Goal: Task Accomplishment & Management: Manage account settings

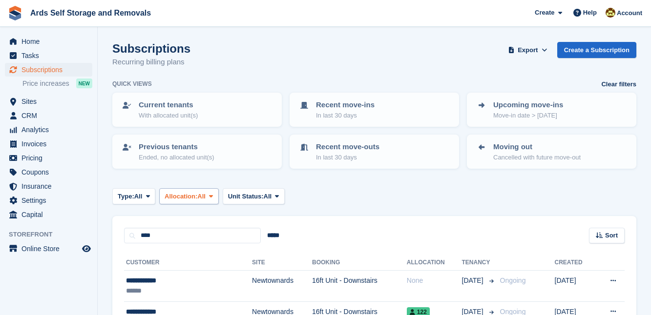
scroll to position [106, 0]
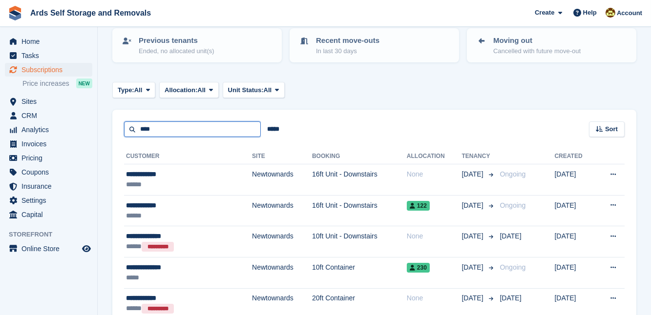
click at [141, 129] on input "****" at bounding box center [192, 130] width 137 height 16
type input "*"
type input "****"
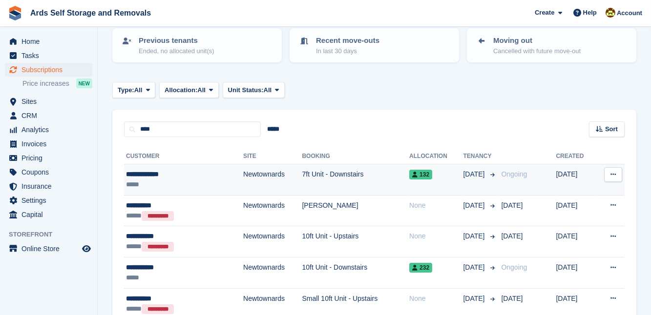
click at [302, 178] on td "7ft Unit - Downstairs" at bounding box center [355, 180] width 107 height 31
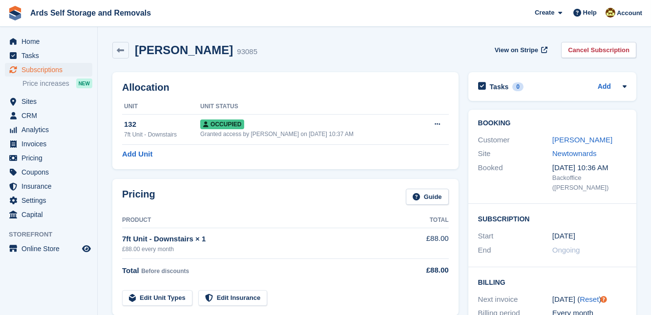
click at [464, 202] on div "Booking Customer Alan McMullan Site Newtownards Booked 28 Jun, 10:36 AM Backoff…" at bounding box center [552, 234] width 178 height 258
click at [37, 42] on span "Home" at bounding box center [50, 42] width 59 height 14
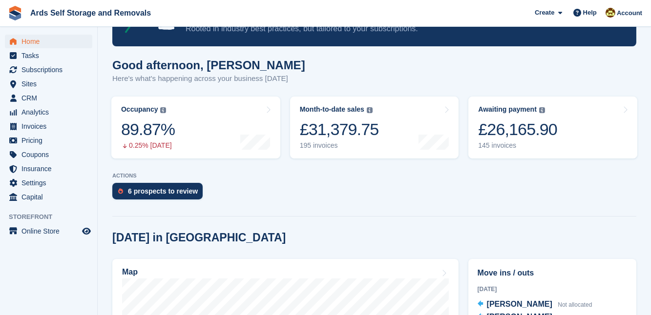
scroll to position [71, 0]
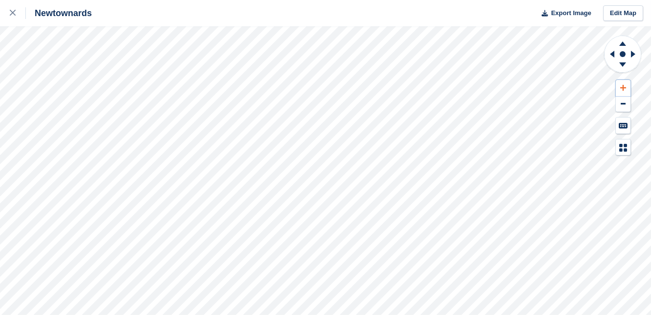
click at [622, 88] on icon at bounding box center [623, 87] width 6 height 7
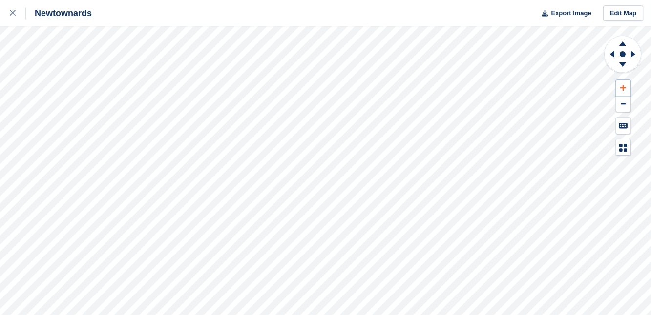
click at [622, 88] on icon at bounding box center [623, 87] width 6 height 7
drag, startPoint x: 610, startPoint y: 43, endPoint x: 612, endPoint y: 49, distance: 6.8
click at [611, 47] on icon at bounding box center [622, 54] width 39 height 39
click at [612, 52] on icon at bounding box center [610, 54] width 12 height 25
click at [622, 85] on icon at bounding box center [623, 87] width 6 height 7
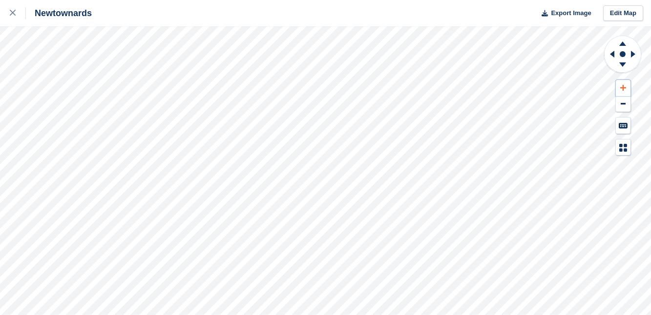
click at [622, 85] on icon at bounding box center [623, 87] width 6 height 7
click at [623, 41] on icon at bounding box center [622, 42] width 25 height 12
click at [622, 63] on icon at bounding box center [622, 64] width 7 height 4
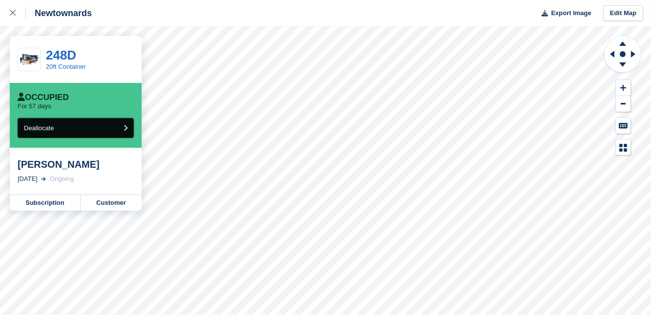
click at [125, 125] on icon "submit" at bounding box center [126, 128] width 4 height 6
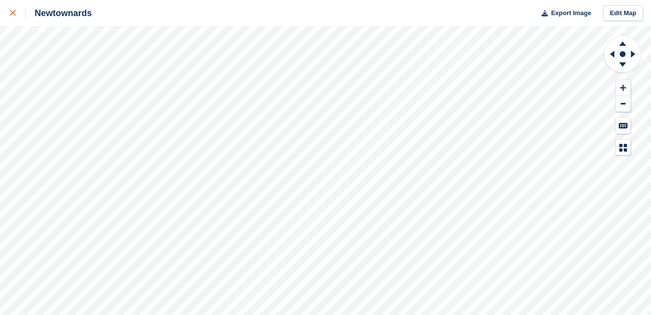
click at [13, 14] on icon at bounding box center [13, 13] width 6 height 6
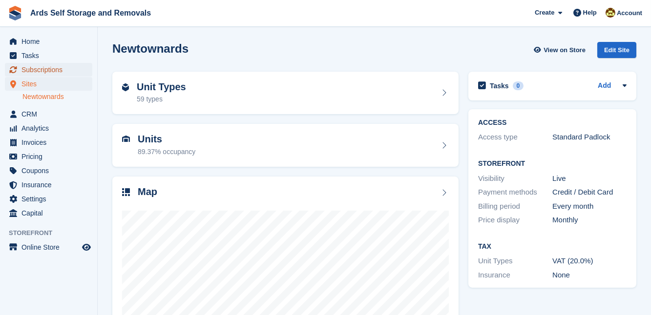
click at [48, 69] on span "Subscriptions" at bounding box center [50, 70] width 59 height 14
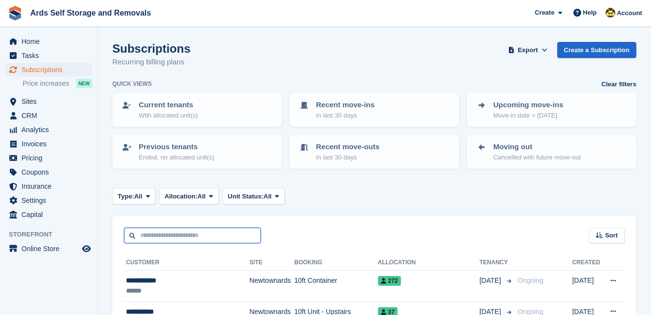
click at [144, 231] on input "text" at bounding box center [192, 236] width 137 height 16
type input "**"
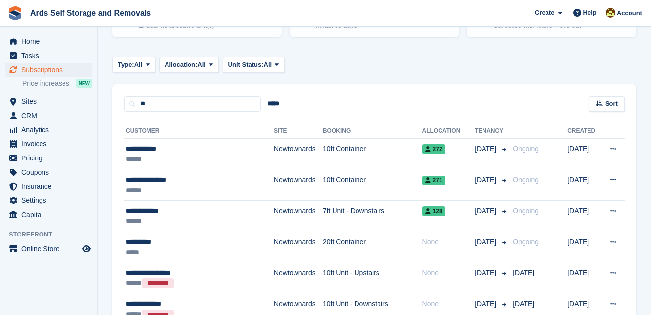
scroll to position [142, 0]
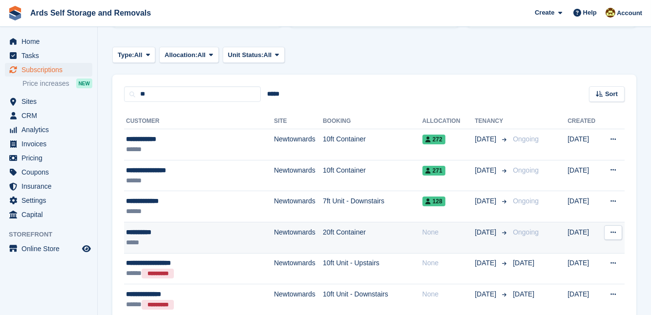
click at [328, 231] on td "20ft Container" at bounding box center [373, 237] width 100 height 31
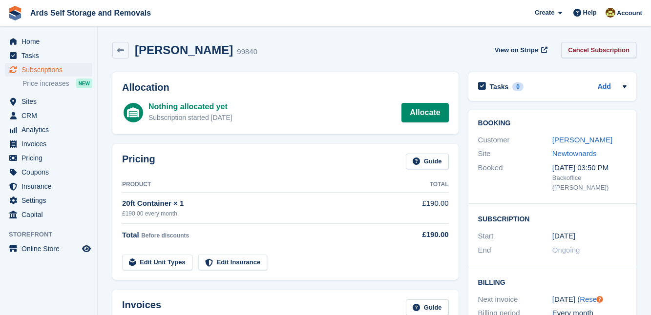
click at [593, 49] on link "Cancel Subscription" at bounding box center [598, 50] width 75 height 16
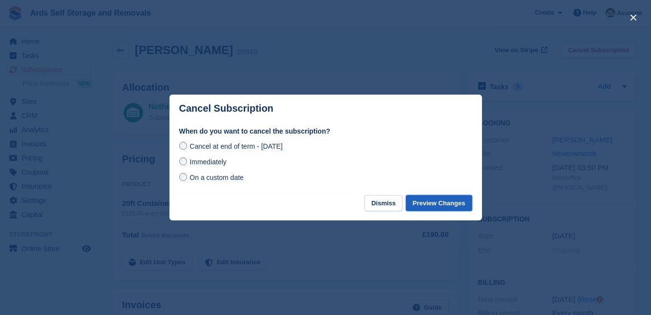
click at [431, 204] on button "Preview Changes" at bounding box center [439, 203] width 66 height 16
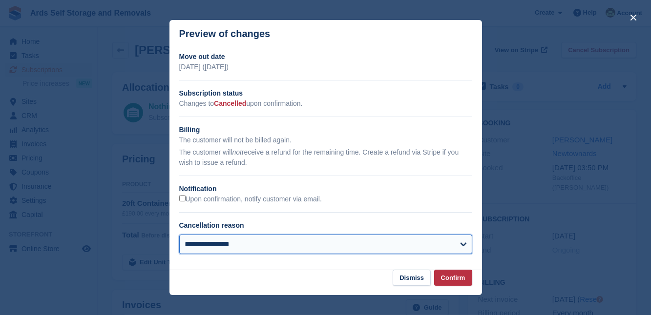
click at [461, 245] on select "**********" at bounding box center [325, 245] width 293 height 20
select select "**********"
click at [179, 236] on select "**********" at bounding box center [325, 245] width 293 height 20
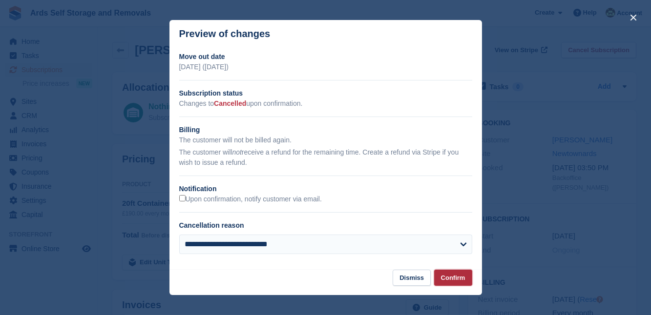
click at [454, 278] on button "Confirm" at bounding box center [453, 278] width 38 height 16
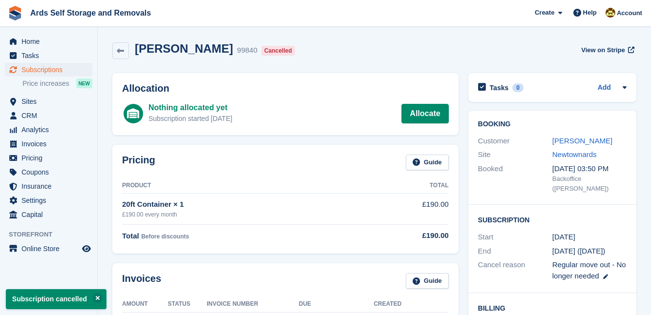
click at [461, 260] on div "Invoices Guide Amount Status Invoice Number Due Created £190.00 Paid A40382C6-3…" at bounding box center [285, 320] width 356 height 122
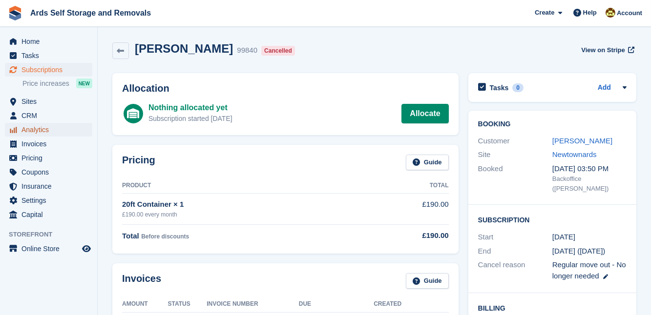
click at [31, 129] on span "Analytics" at bounding box center [50, 130] width 59 height 14
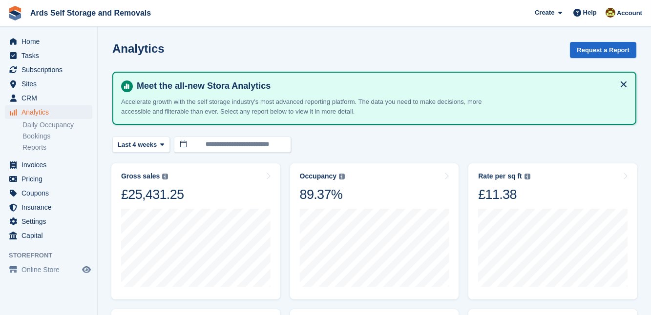
click at [50, 69] on span "Subscriptions" at bounding box center [50, 70] width 59 height 14
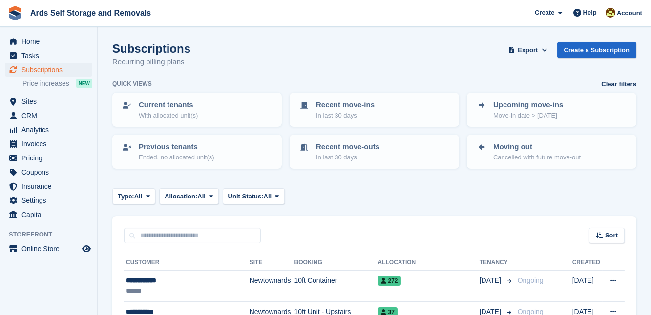
click at [153, 239] on input "text" at bounding box center [192, 236] width 137 height 16
type input "*****"
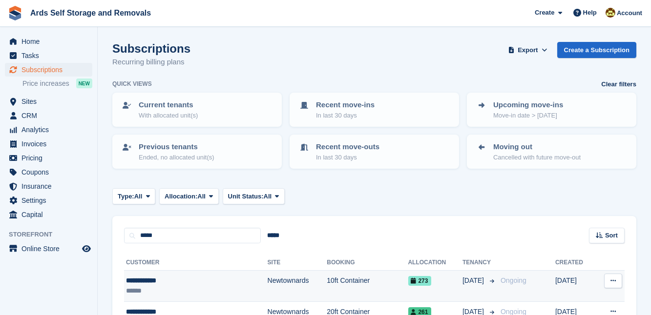
click at [268, 282] on td "Newtownards" at bounding box center [298, 286] width 60 height 31
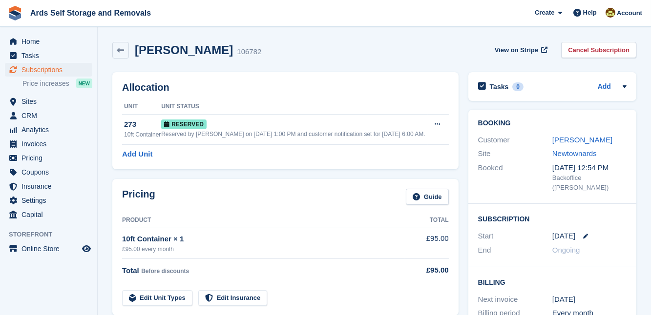
click at [462, 260] on div "Pricing Guide Product Total 10ft Container × 1 £95.00 every month £95.00 Total …" at bounding box center [285, 247] width 356 height 146
click at [568, 140] on link "[PERSON_NAME]" at bounding box center [582, 140] width 60 height 8
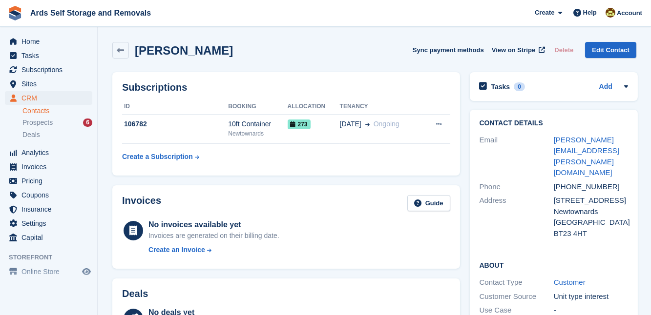
click at [465, 227] on div "Contact Details Email kelly.norman@hotmail.co.uk Phone +447902091574 Address 1 …" at bounding box center [554, 290] width 178 height 371
click at [32, 40] on span "Home" at bounding box center [50, 42] width 59 height 14
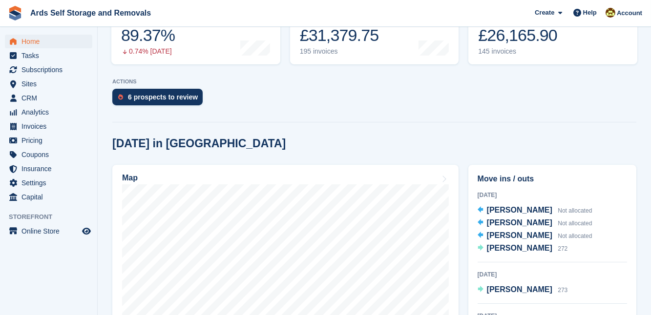
scroll to position [160, 0]
